Goal: Find specific page/section: Find specific page/section

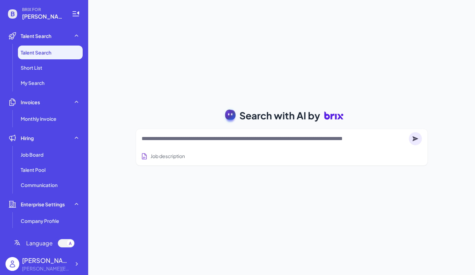
click at [154, 140] on textarea at bounding box center [274, 138] width 265 height 8
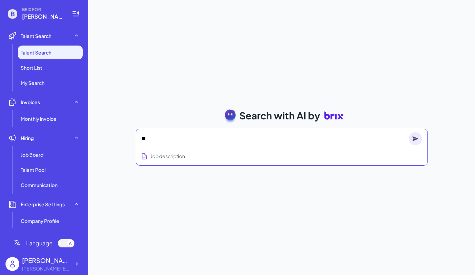
type textarea "*"
type textarea "**********"
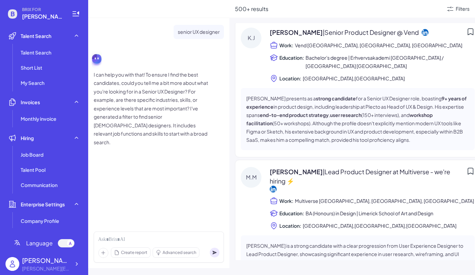
scroll to position [4, 0]
